Goal: Task Accomplishment & Management: Manage account settings

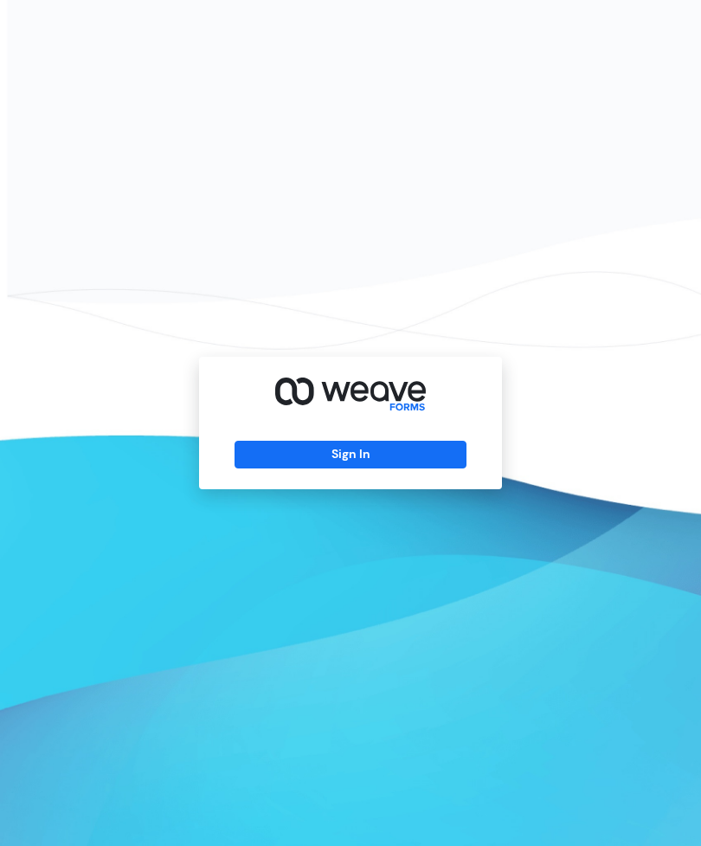
click at [403, 468] on button "Sign In" at bounding box center [350, 455] width 231 height 28
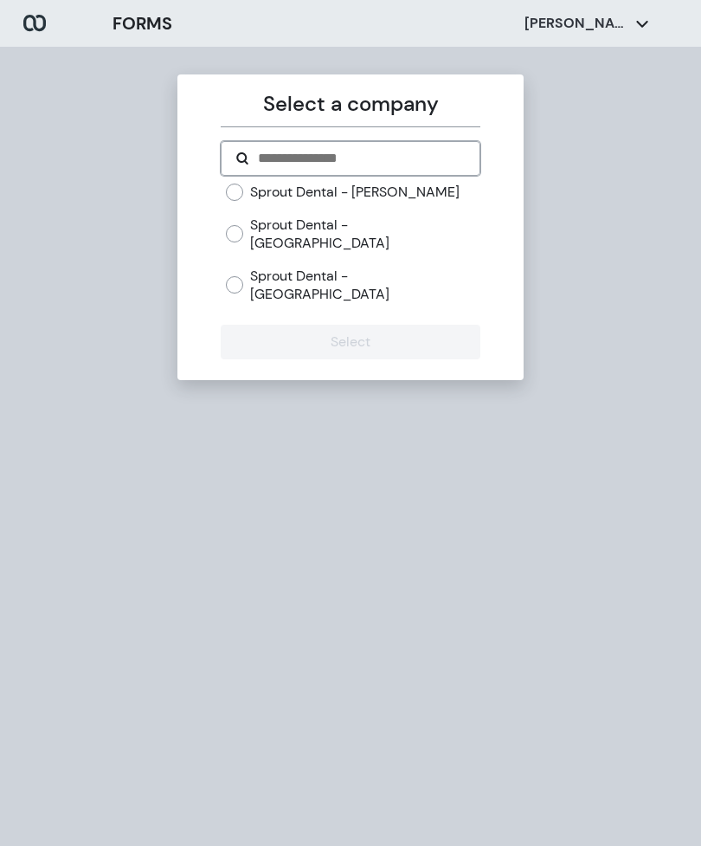
click at [408, 158] on input "Search" at bounding box center [360, 158] width 209 height 21
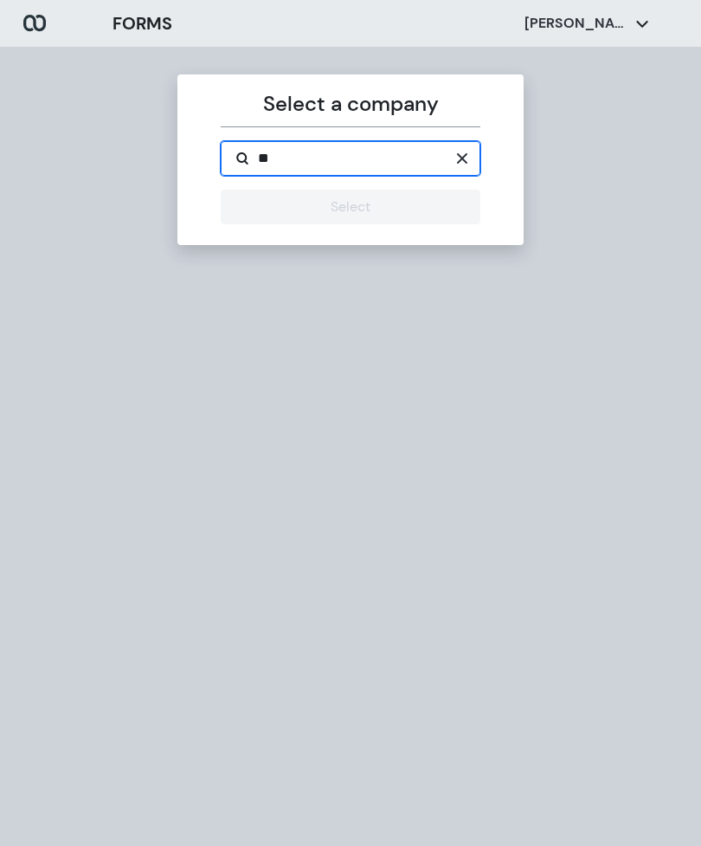
type input "*"
type input "**********"
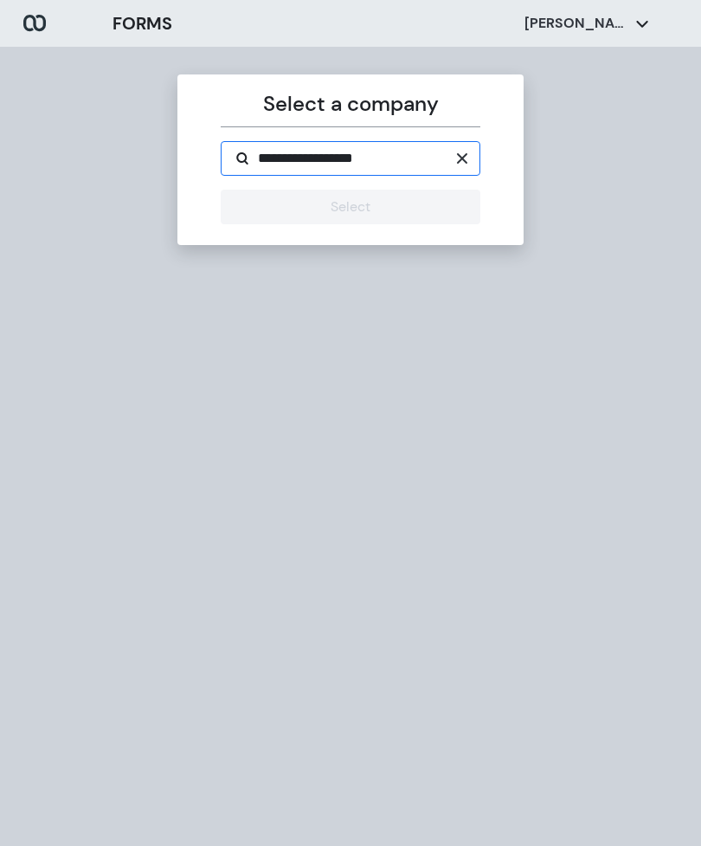
click at [644, 16] on span "[PERSON_NAME]" at bounding box center [586, 23] width 173 height 19
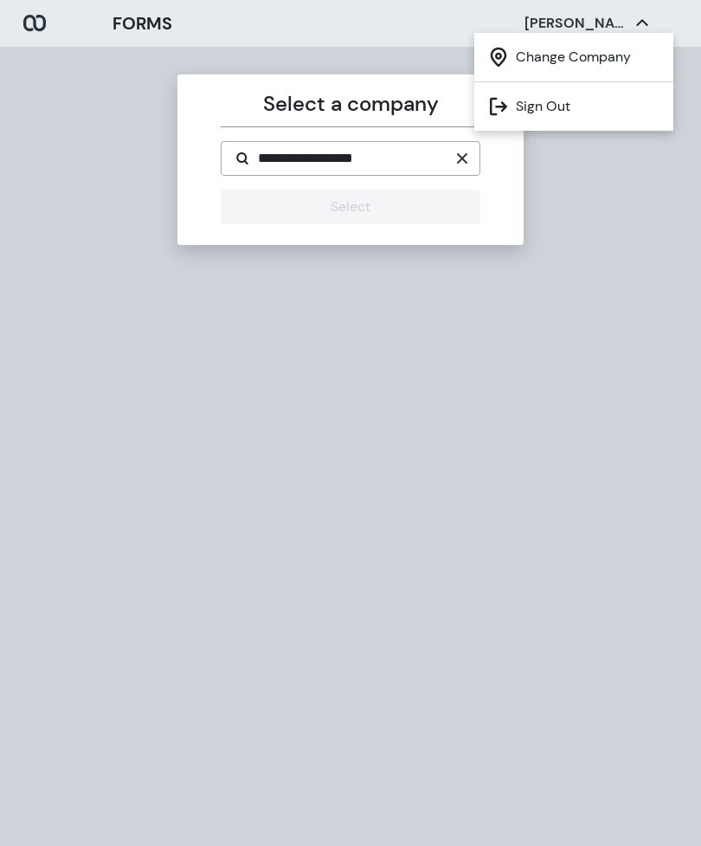
click at [611, 62] on li "Change Company" at bounding box center [573, 57] width 199 height 49
click at [607, 57] on li "Change Company" at bounding box center [573, 57] width 199 height 49
click at [542, 68] on li "Change Company" at bounding box center [573, 57] width 199 height 49
click at [638, 26] on icon at bounding box center [642, 23] width 14 height 14
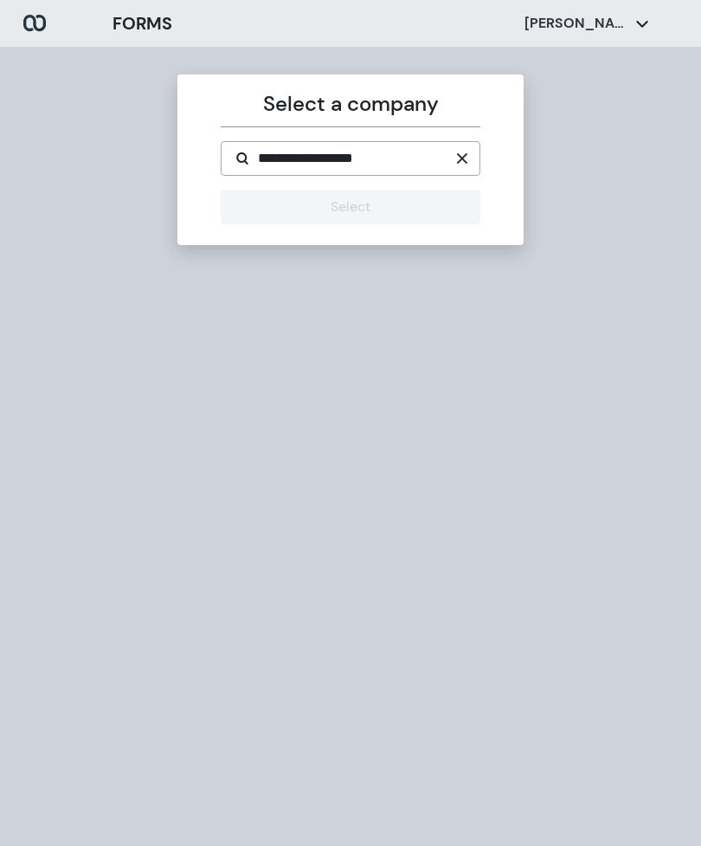
click at [635, 29] on icon at bounding box center [642, 23] width 14 height 14
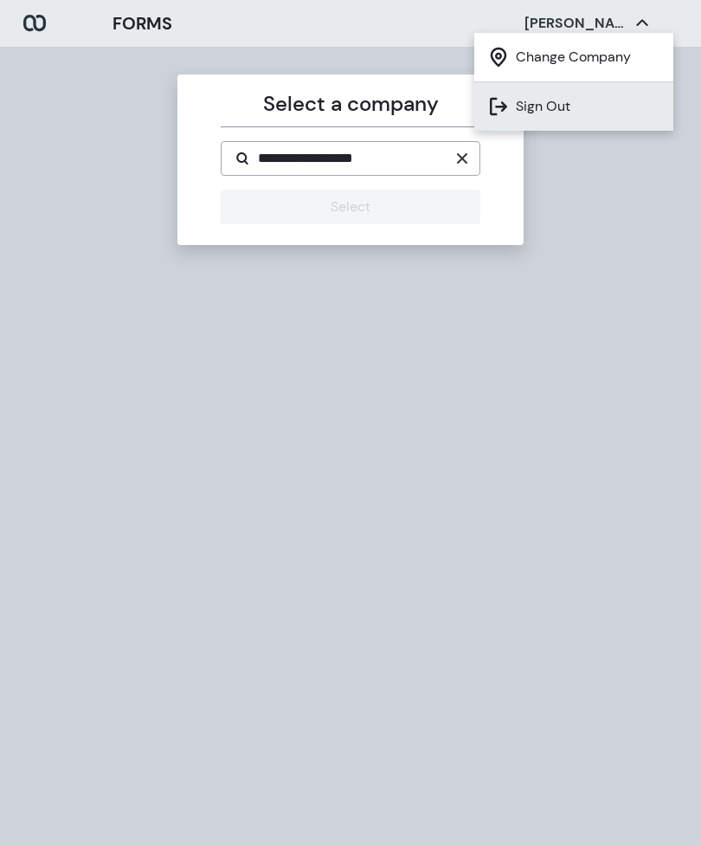
click at [566, 108] on li "Sign Out" at bounding box center [573, 106] width 199 height 48
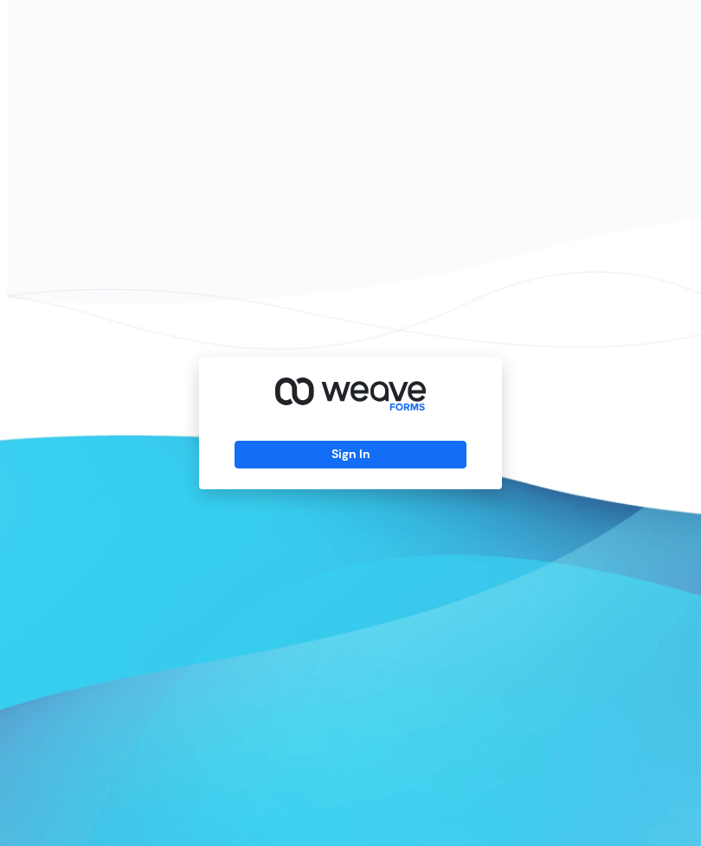
click at [398, 468] on button "Sign In" at bounding box center [350, 455] width 231 height 28
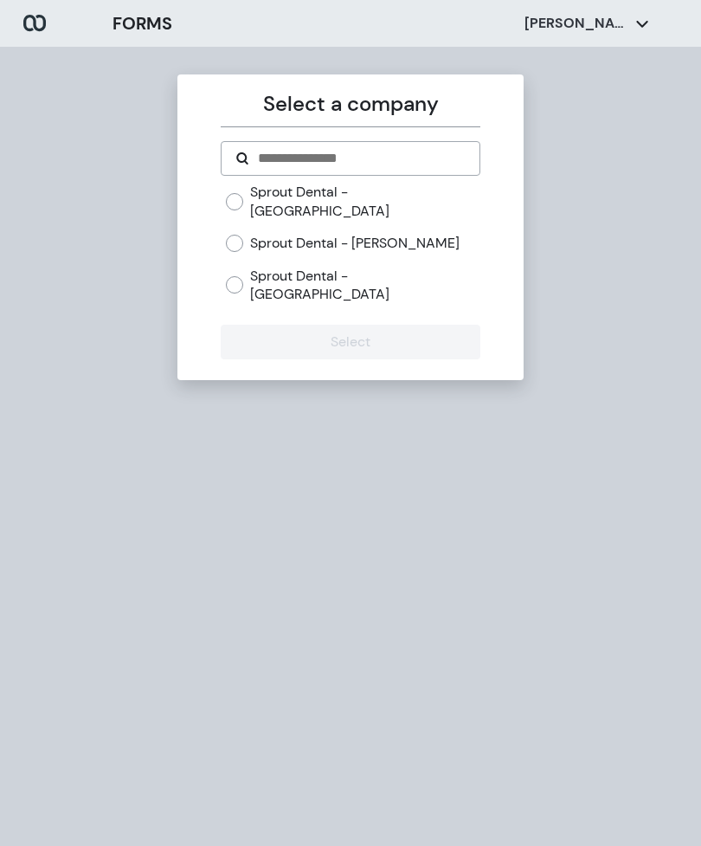
click at [55, 635] on div "Select a company Sprout Dental - Honesdale Sprout Dental - [PERSON_NAME] Sprout…" at bounding box center [350, 470] width 701 height 846
click at [607, 200] on div "Select a company Sprout Dental - Honesdale Sprout Dental - [PERSON_NAME] Sprout…" at bounding box center [350, 470] width 701 height 846
click at [595, 106] on div "Select a company Sprout Dental - Honesdale Sprout Dental - [PERSON_NAME] Sprout…" at bounding box center [350, 470] width 701 height 846
click at [623, 31] on div "[PERSON_NAME]" at bounding box center [586, 23] width 125 height 19
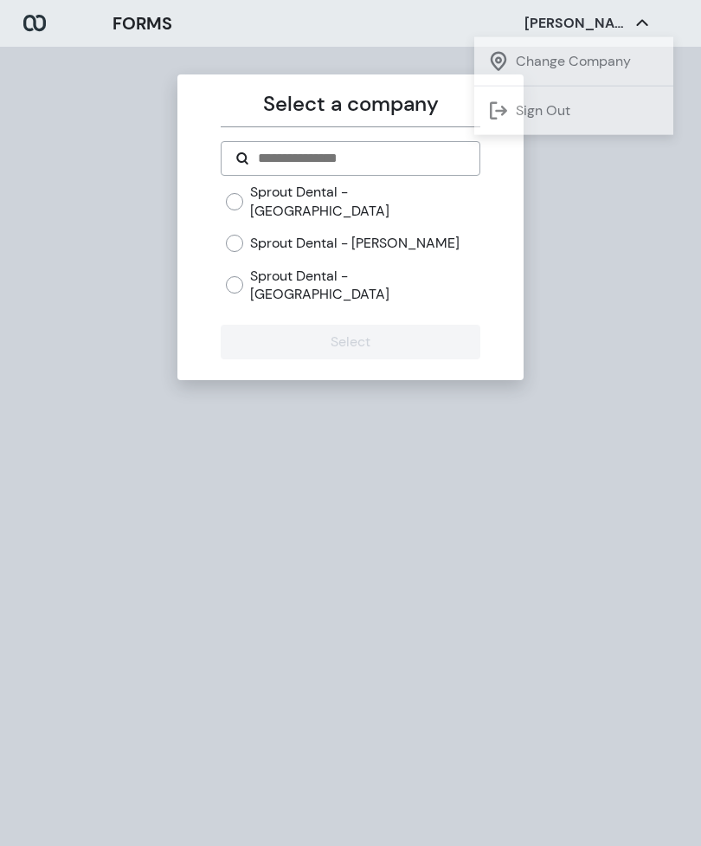
click at [608, 294] on div "Select a company Sprout Dental - Honesdale Sprout Dental - [PERSON_NAME] Sprout…" at bounding box center [350, 470] width 701 height 846
